Goal: Transaction & Acquisition: Subscribe to service/newsletter

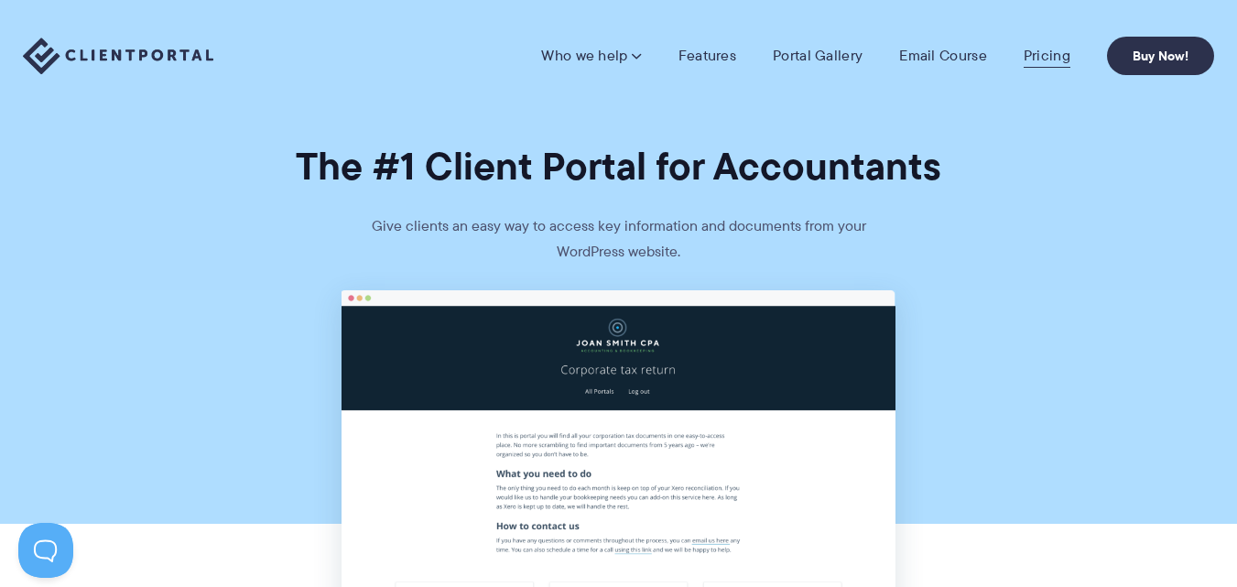
click at [1036, 47] on link "Pricing" at bounding box center [1047, 56] width 47 height 18
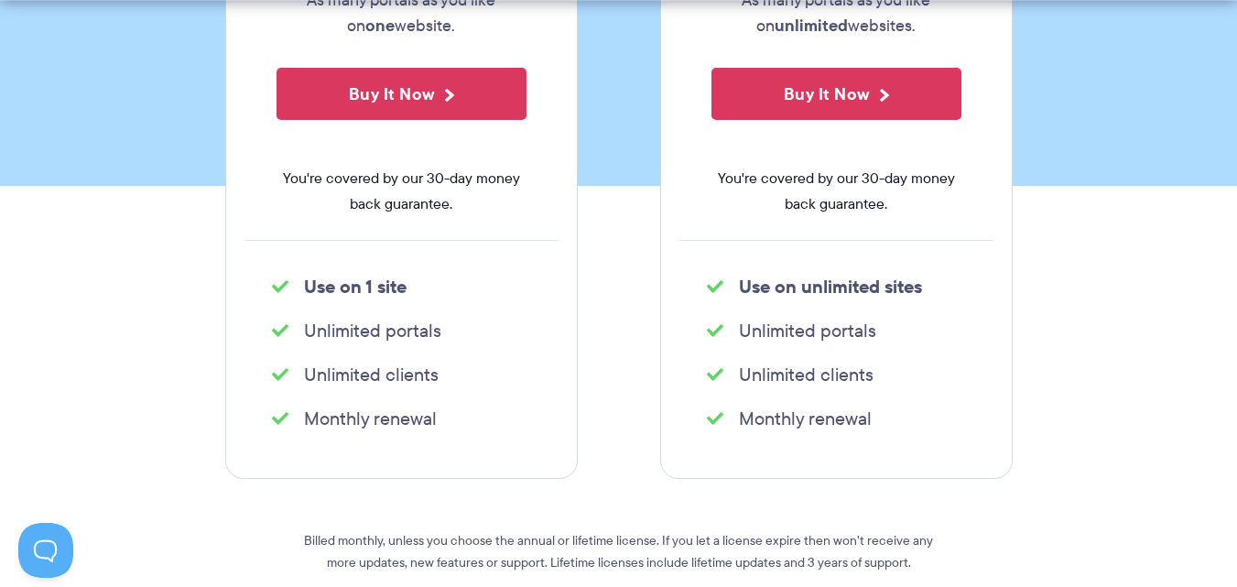
scroll to position [543, 0]
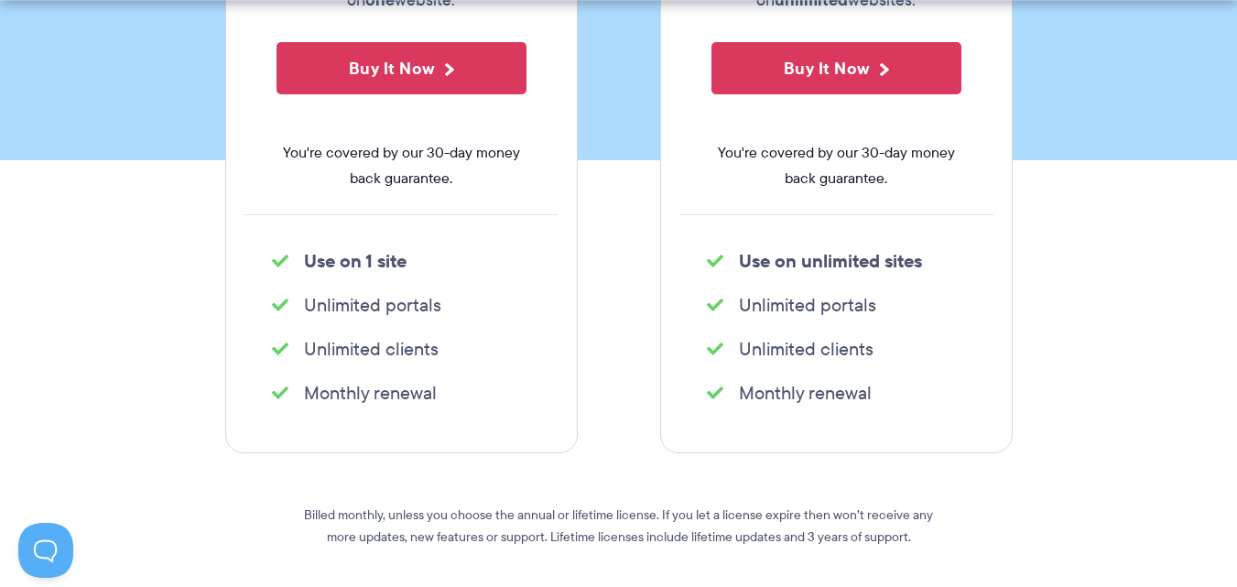
drag, startPoint x: 1246, startPoint y: 57, endPoint x: 1246, endPoint y: 114, distance: 56.8
